Goal: Task Accomplishment & Management: Manage account settings

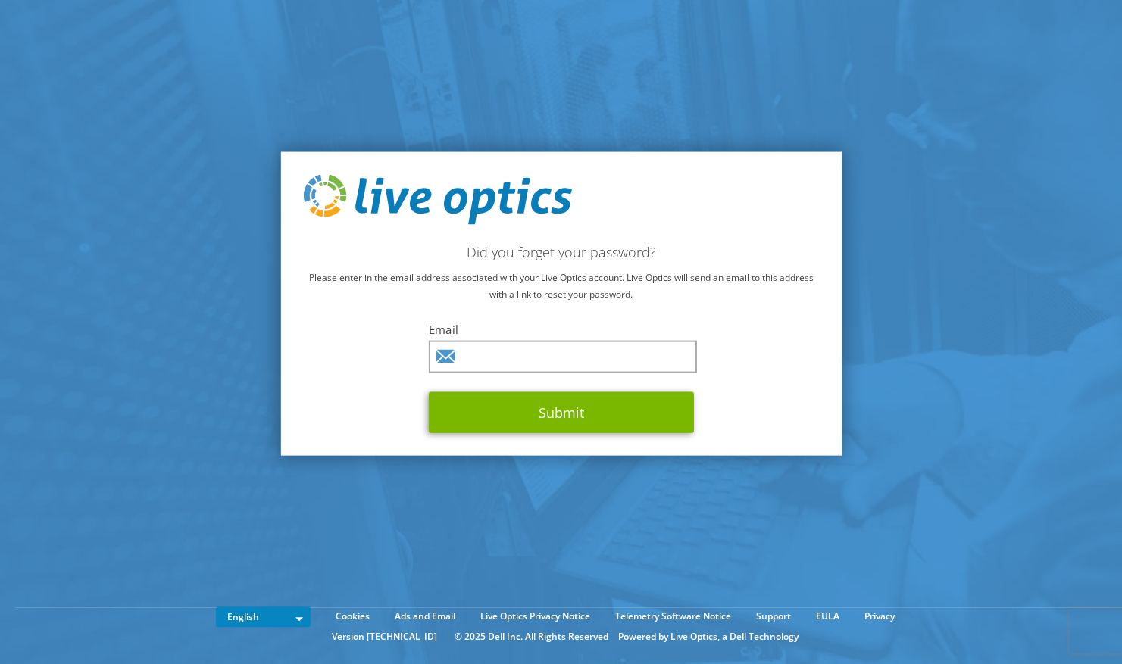
click at [474, 373] on div "Email Submit" at bounding box center [561, 376] width 265 height 111
click at [482, 360] on input "text" at bounding box center [563, 356] width 268 height 33
type input "claus.kristensen@tdsynnex.com"
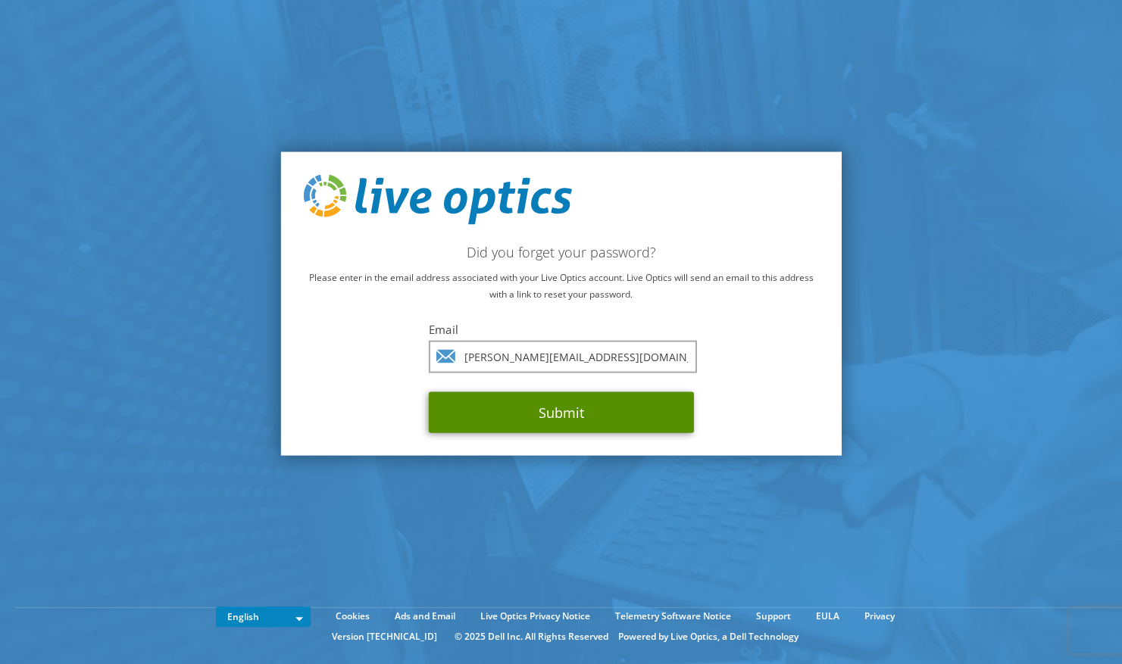
click at [542, 423] on button "Submit" at bounding box center [561, 412] width 265 height 41
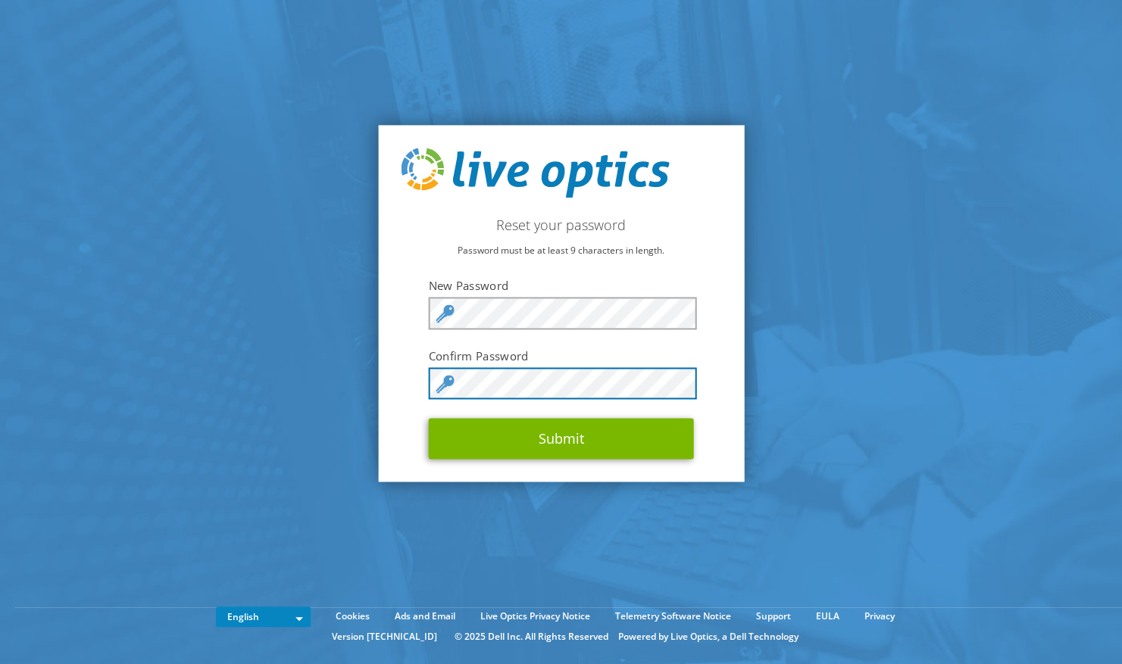
click at [429, 419] on button "Submit" at bounding box center [561, 439] width 265 height 41
